Goal: Check status: Check status

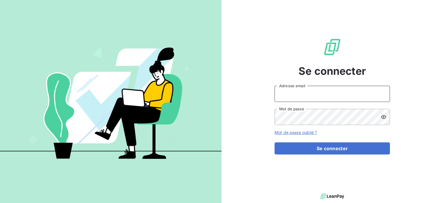
click at [328, 92] on input "Adresse email" at bounding box center [332, 94] width 115 height 16
type input "stephanie.job@wessling.fr"
click at [275, 142] on button "Se connecter" at bounding box center [332, 148] width 115 height 12
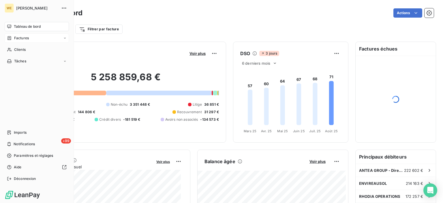
click at [32, 39] on div "Factures" at bounding box center [37, 37] width 64 height 9
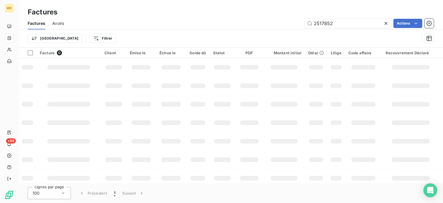
click at [385, 23] on icon at bounding box center [386, 23] width 3 height 3
click at [336, 19] on input "text" at bounding box center [348, 23] width 87 height 9
click at [329, 24] on input "text" at bounding box center [348, 23] width 87 height 9
type input "2517697"
